Goal: Task Accomplishment & Management: Use online tool/utility

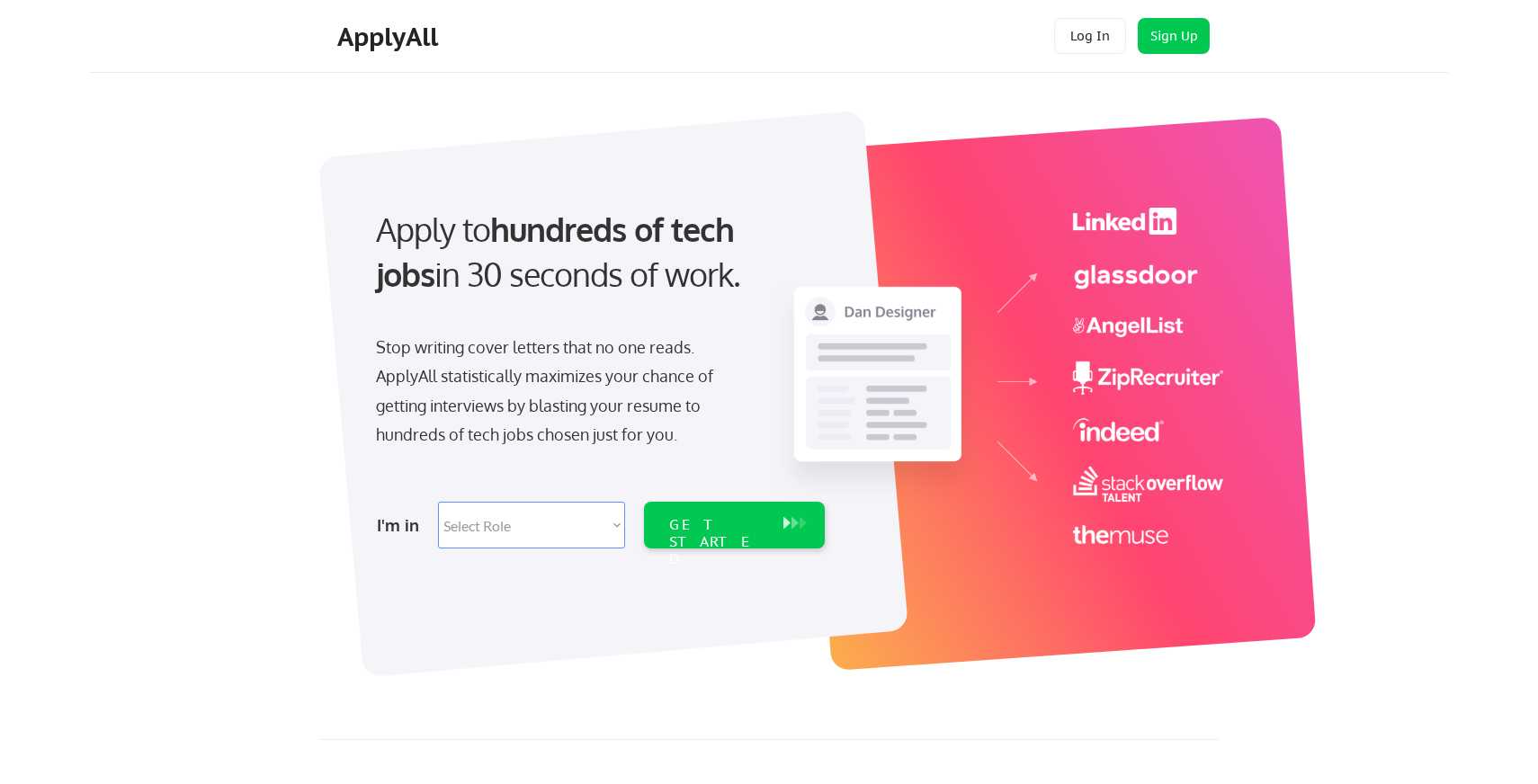
click at [544, 541] on select "Select Role Software Engineering Product Management Customer Success Sales UI/U…" at bounding box center [532, 524] width 187 height 47
select select ""product""
click at [438, 501] on select "Select Role Software Engineering Product Management Customer Success Sales UI/U…" at bounding box center [532, 524] width 187 height 47
select select ""product""
click at [697, 523] on div "GET STARTED" at bounding box center [716, 542] width 96 height 52
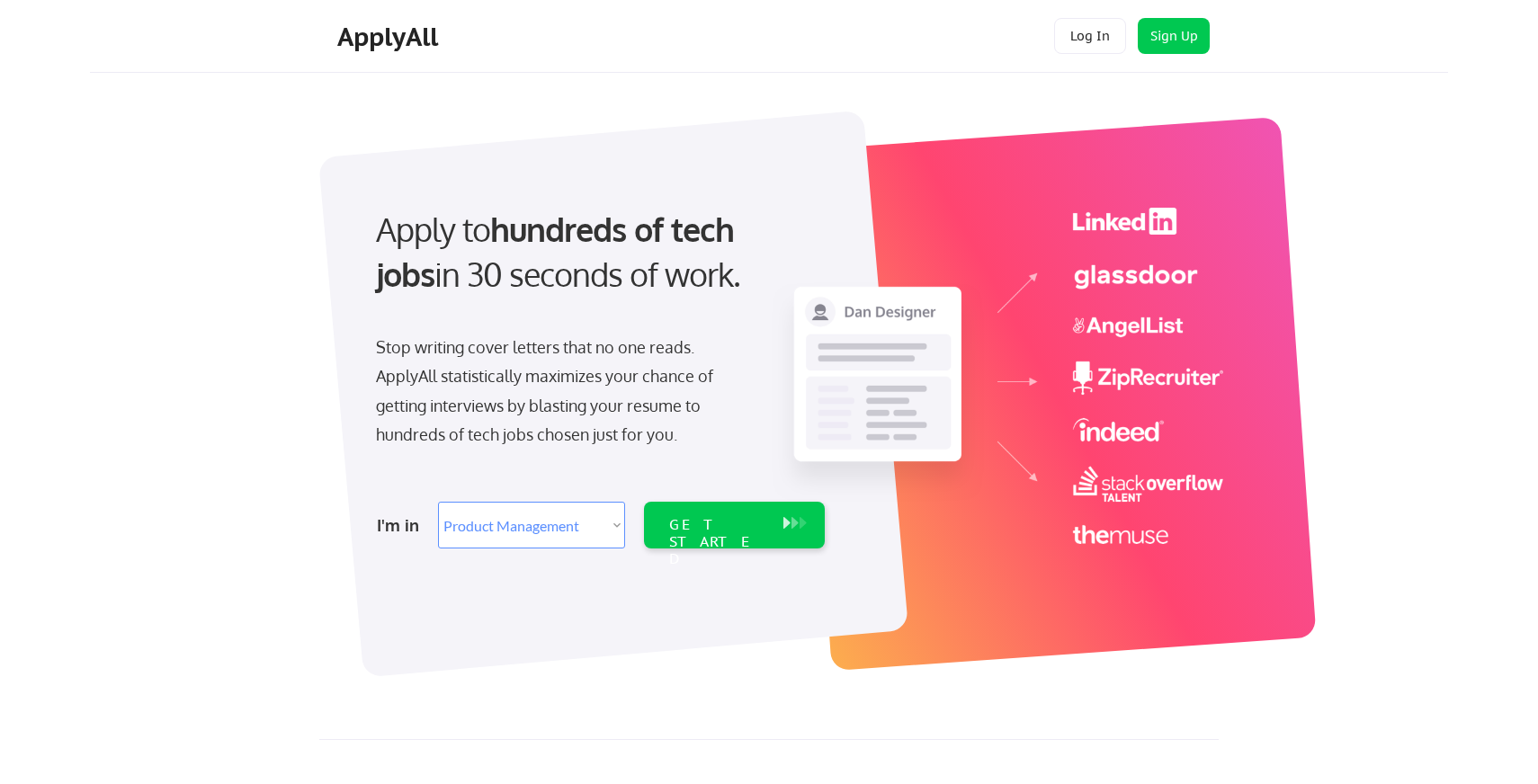
select select ""product""
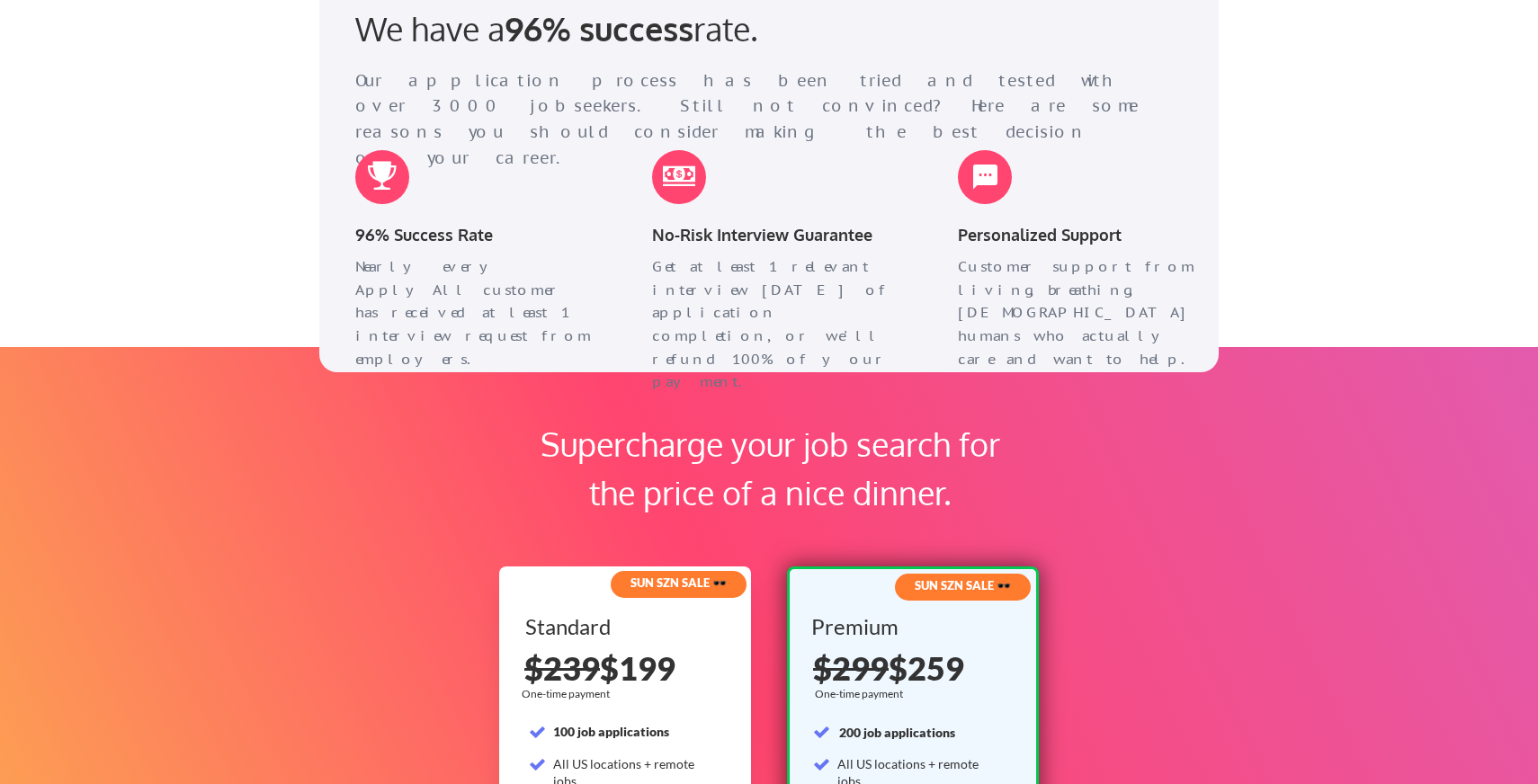
scroll to position [2743, 0]
